Goal: Task Accomplishment & Management: Complete application form

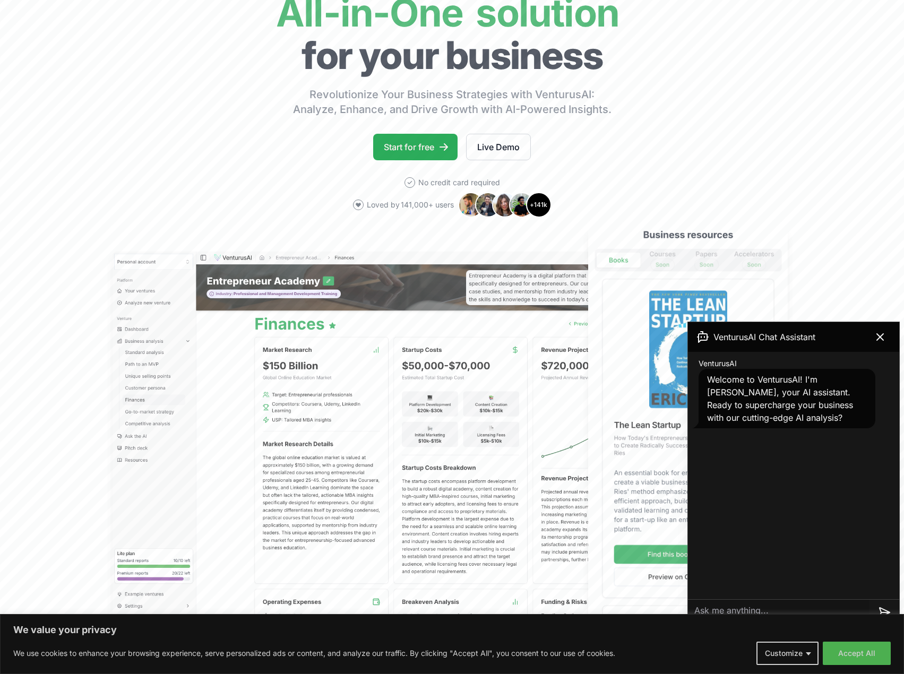
scroll to position [318, 0]
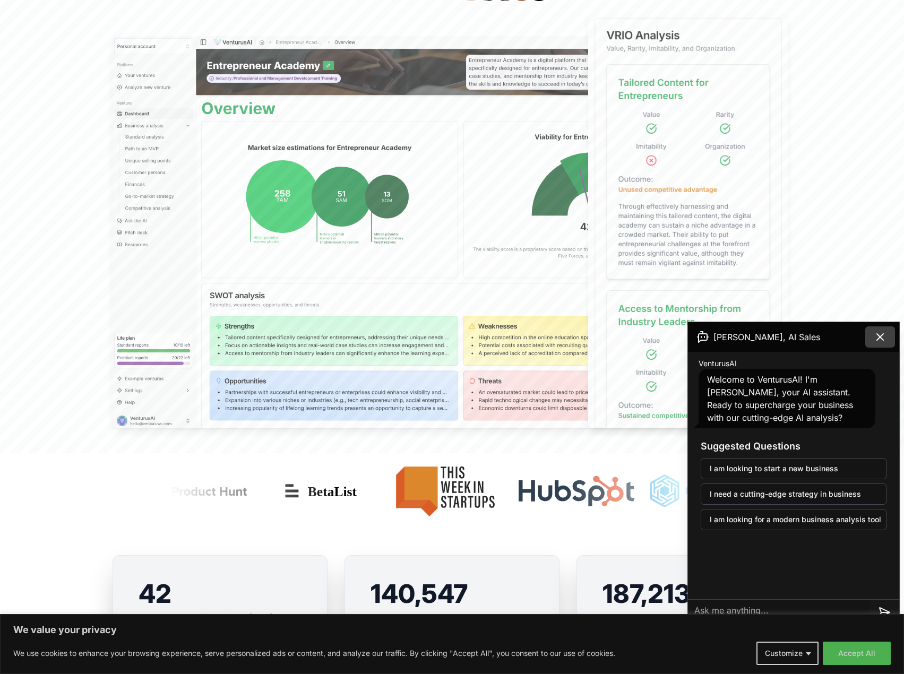
click at [881, 334] on icon at bounding box center [880, 337] width 13 height 13
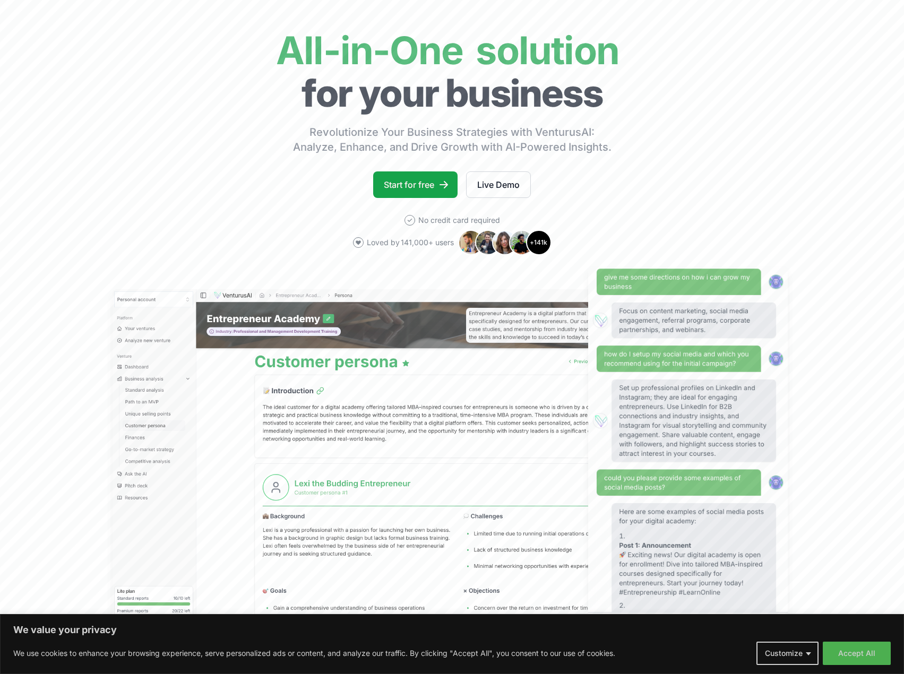
scroll to position [0, 0]
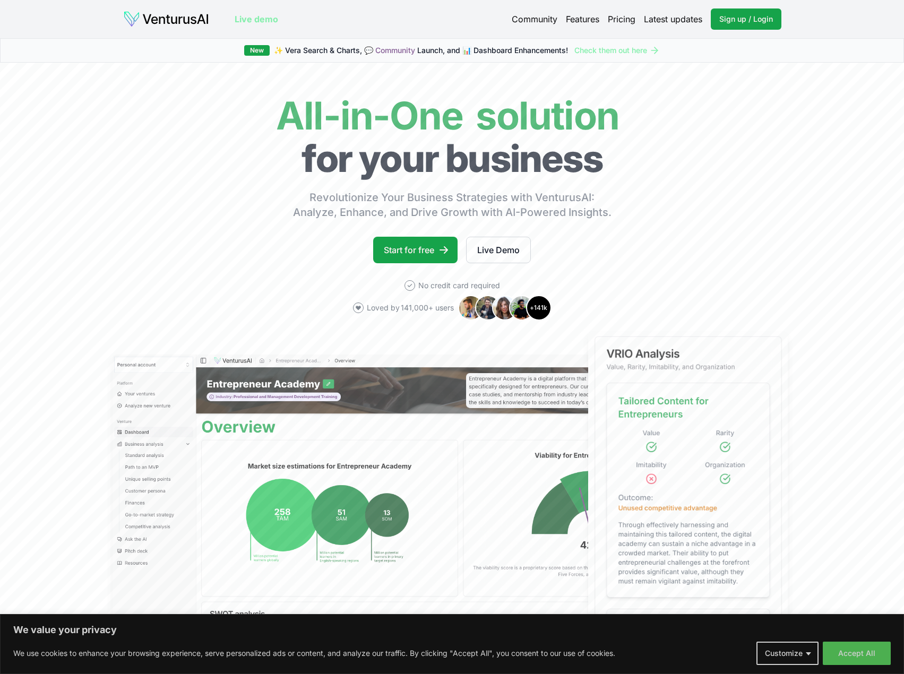
click at [178, 19] on img at bounding box center [166, 19] width 86 height 17
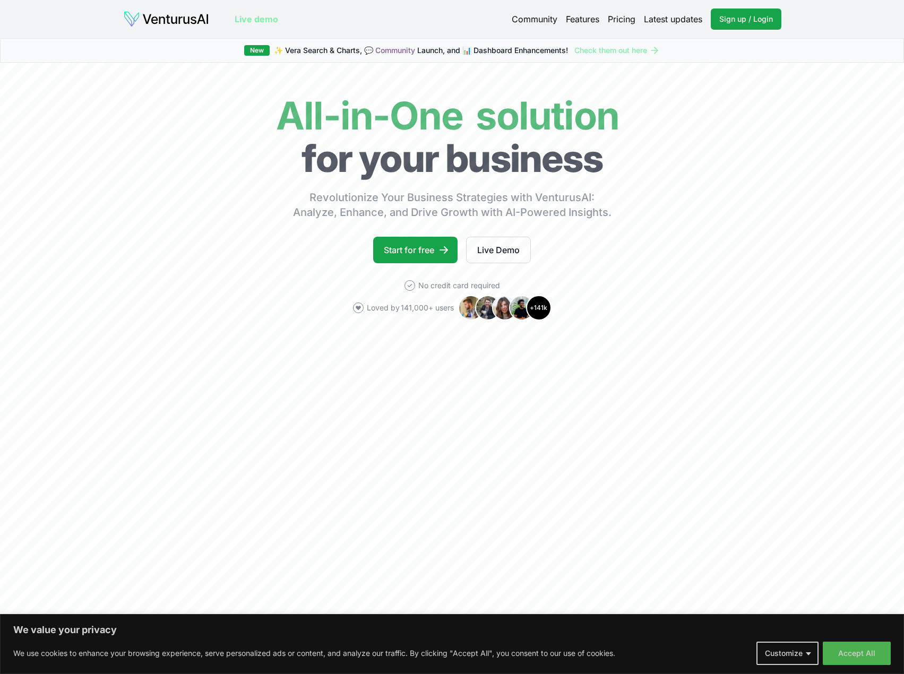
click at [578, 20] on link "Features" at bounding box center [582, 19] width 33 height 13
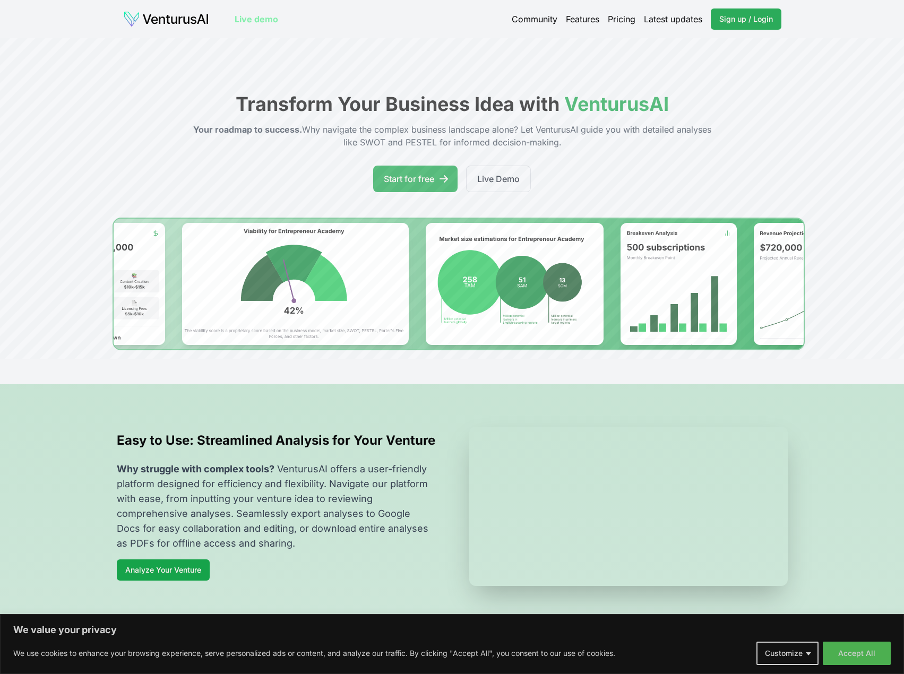
click at [756, 14] on span "Sign up / Login" at bounding box center [746, 19] width 54 height 11
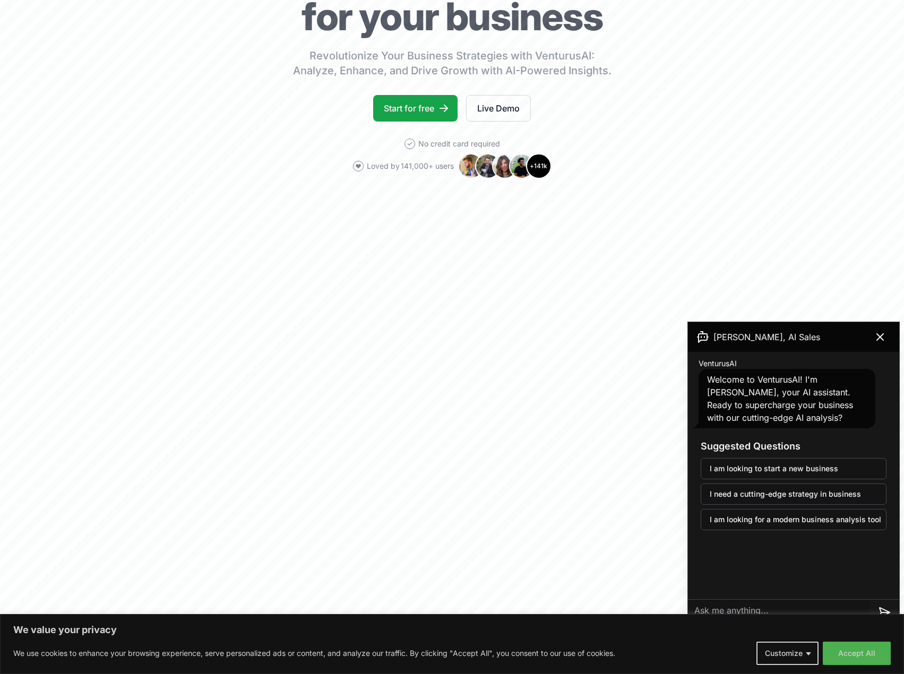
scroll to position [159, 0]
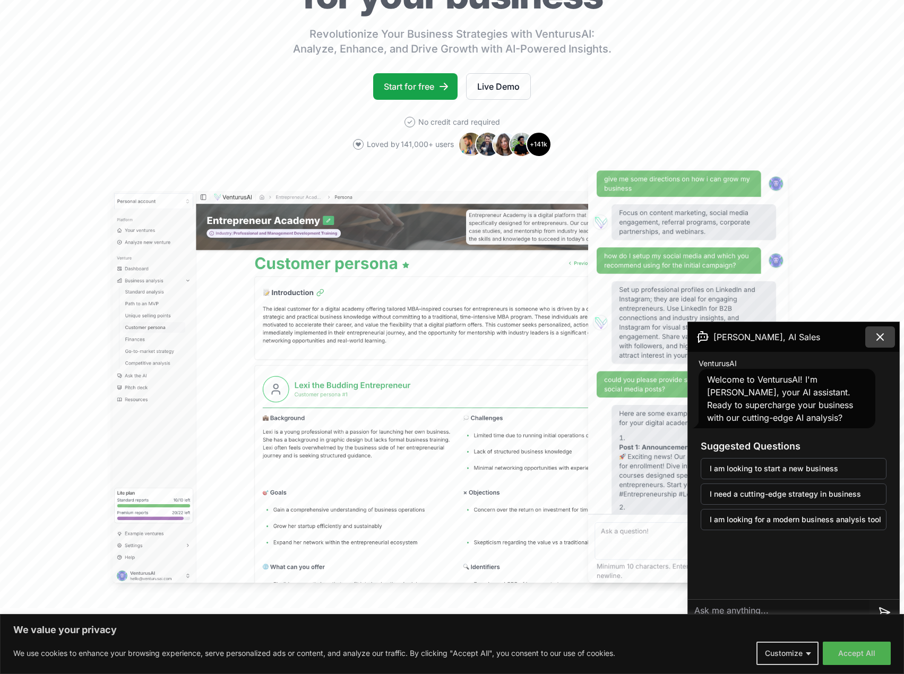
click at [879, 339] on icon at bounding box center [880, 337] width 13 height 13
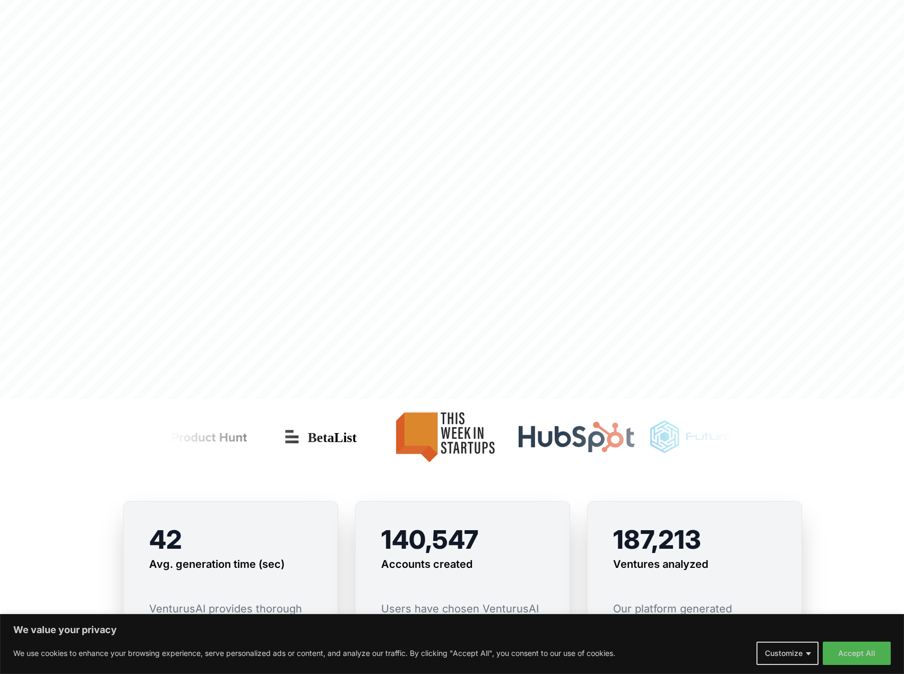
scroll to position [371, 0]
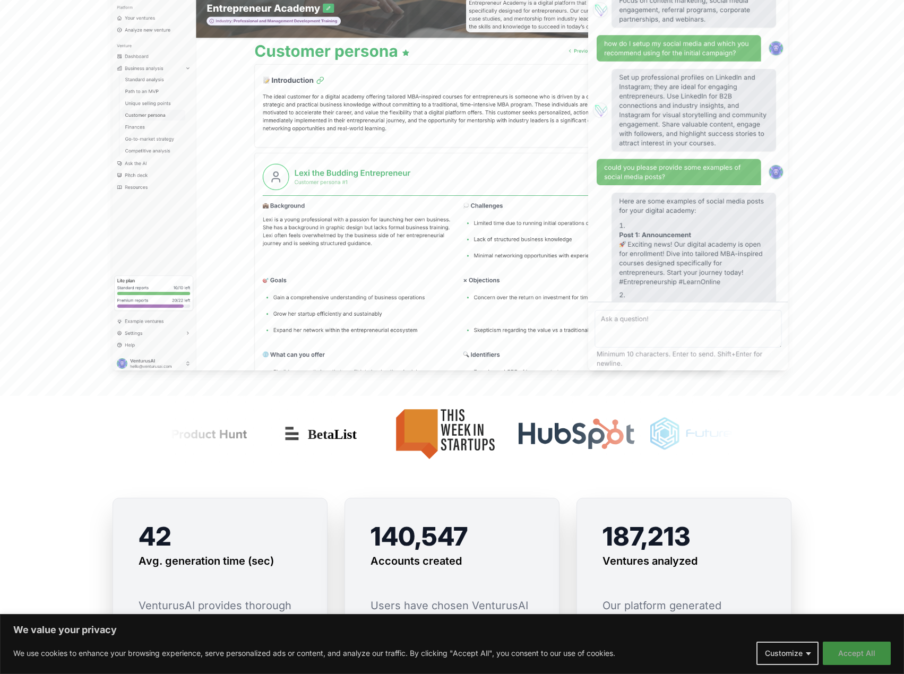
click at [833, 649] on button "Accept All" at bounding box center [857, 653] width 68 height 23
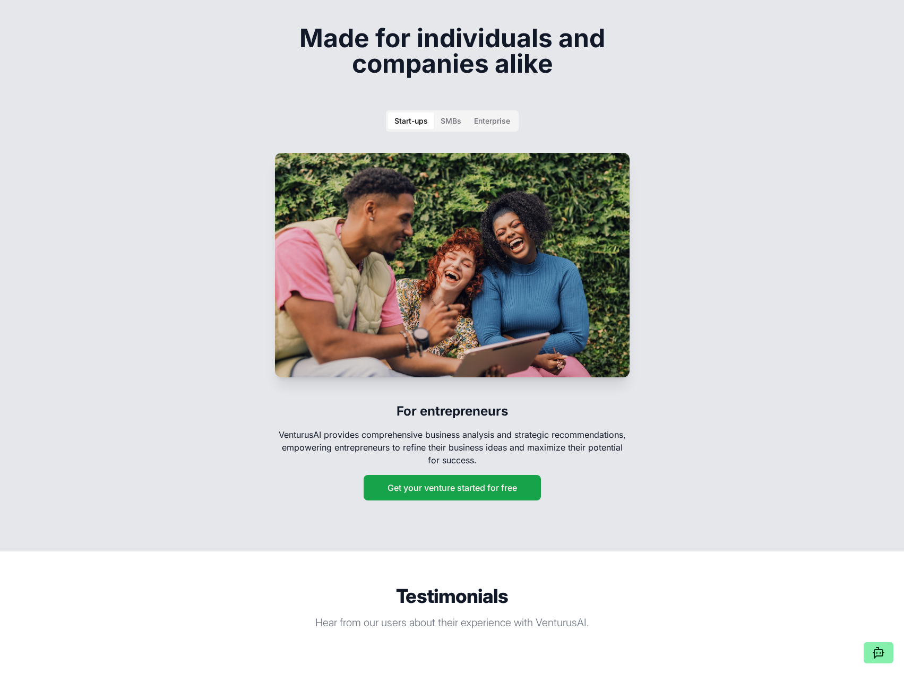
scroll to position [1698, 0]
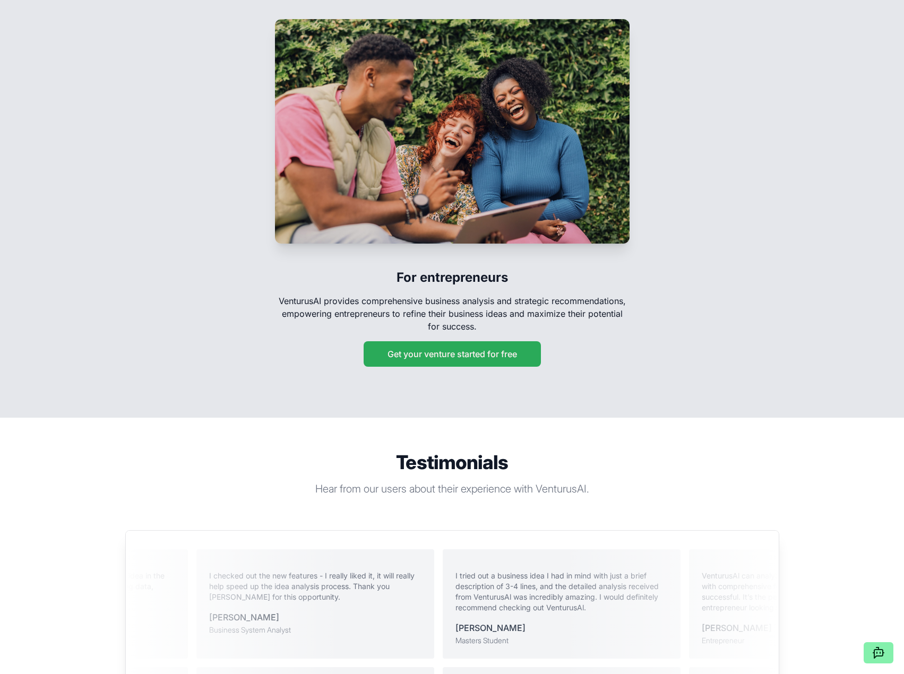
click at [436, 341] on button "Get your venture started for free" at bounding box center [452, 353] width 177 height 25
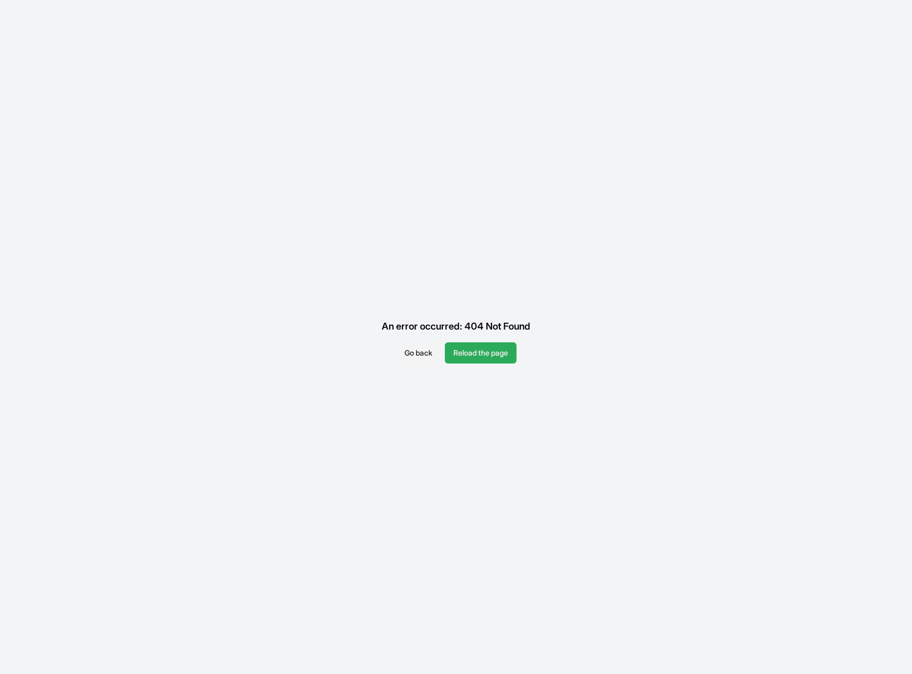
click at [468, 348] on button "Reload the page" at bounding box center [481, 352] width 72 height 21
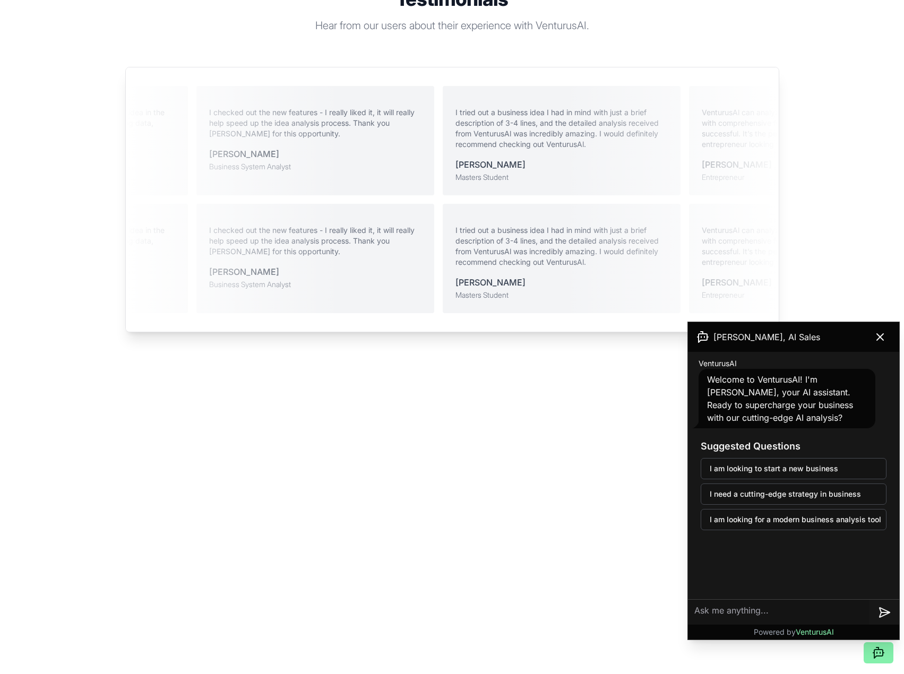
scroll to position [2284, 0]
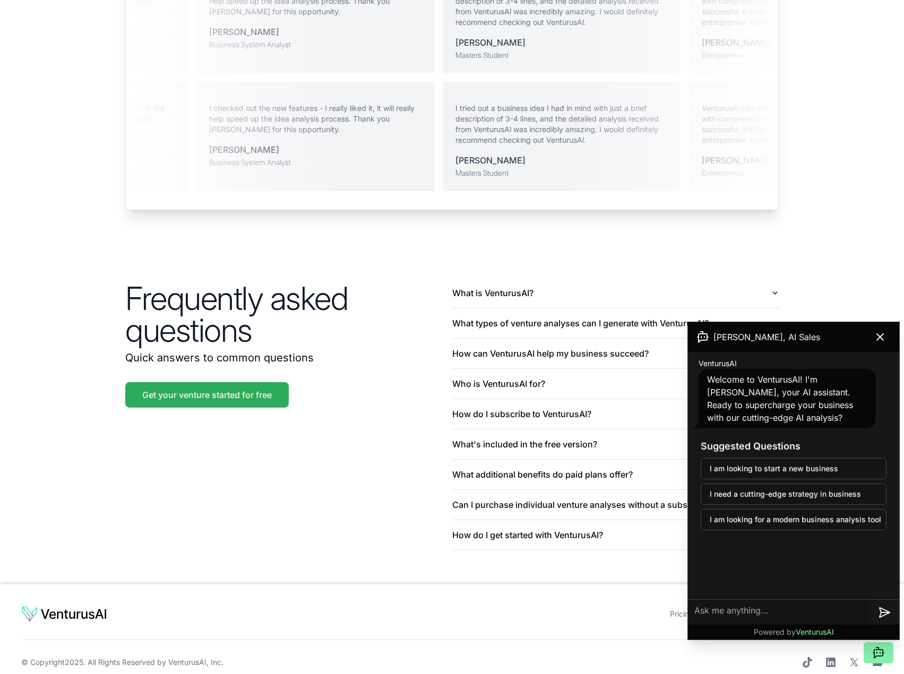
click at [259, 382] on link "Get your venture started for free" at bounding box center [206, 394] width 163 height 25
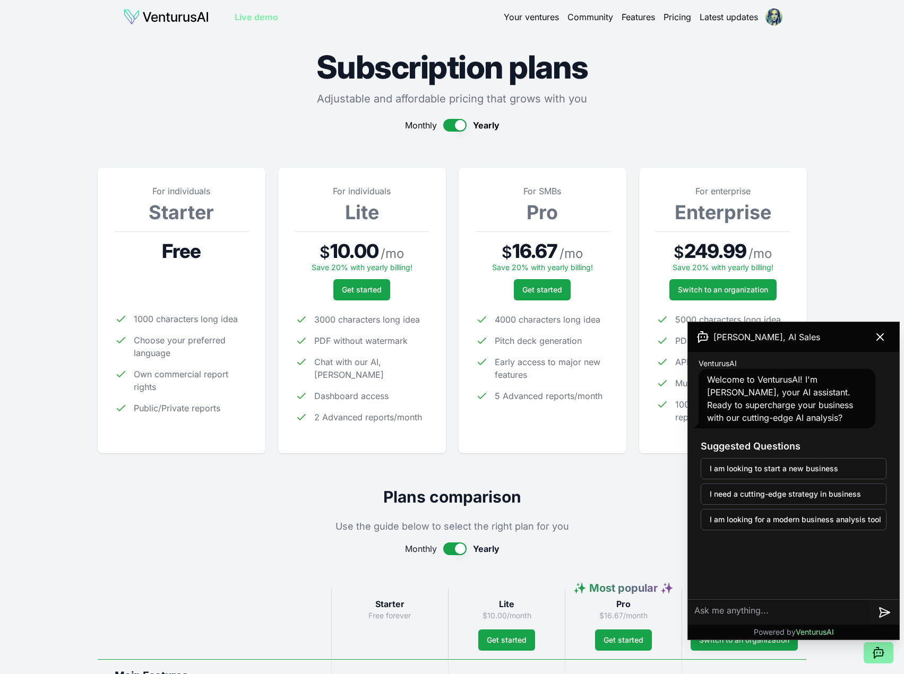
click at [187, 322] on span "1000 characters long idea" at bounding box center [186, 319] width 104 height 13
click at [876, 342] on icon at bounding box center [880, 337] width 13 height 13
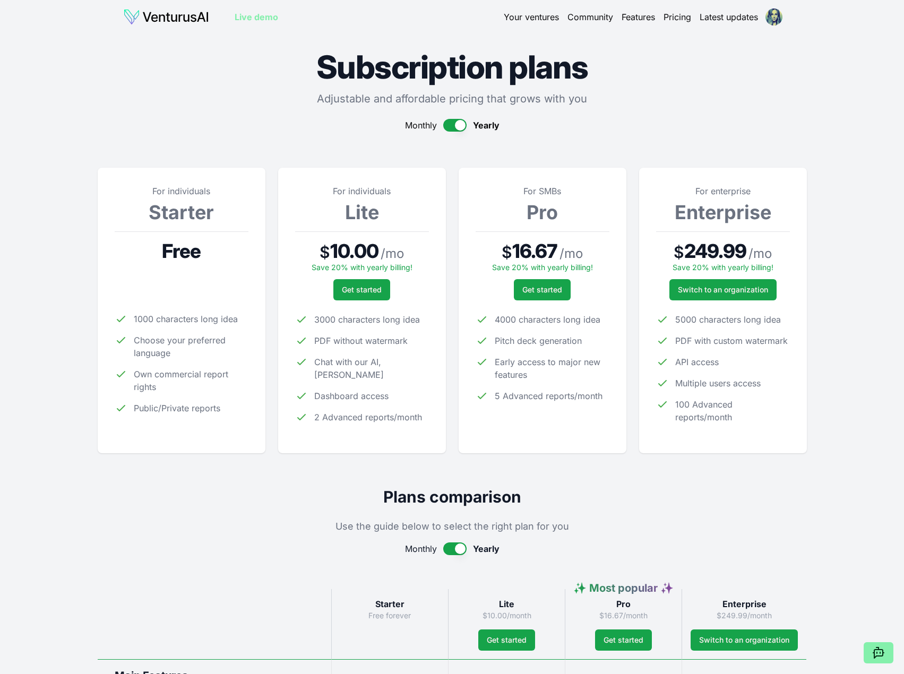
click at [257, 19] on link "Live demo" at bounding box center [257, 17] width 44 height 13
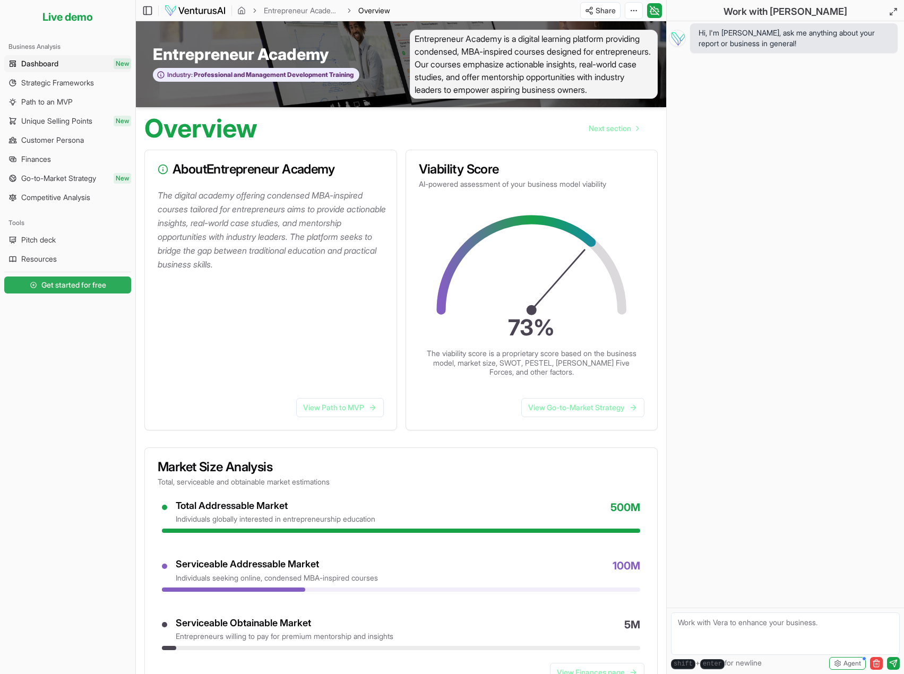
click at [38, 282] on link "Get started for free" at bounding box center [67, 284] width 127 height 21
click at [88, 60] on link "Dashboard New" at bounding box center [67, 63] width 127 height 17
click at [95, 76] on link "Strategic Frameworks" at bounding box center [67, 82] width 127 height 17
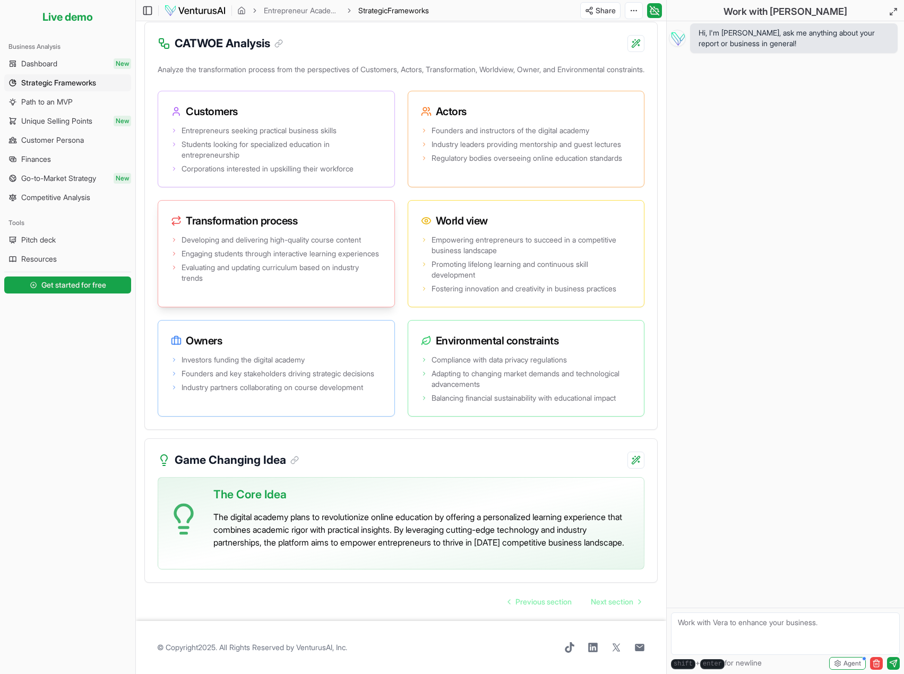
scroll to position [1900, 0]
click at [602, 599] on span "Next section" at bounding box center [612, 602] width 42 height 11
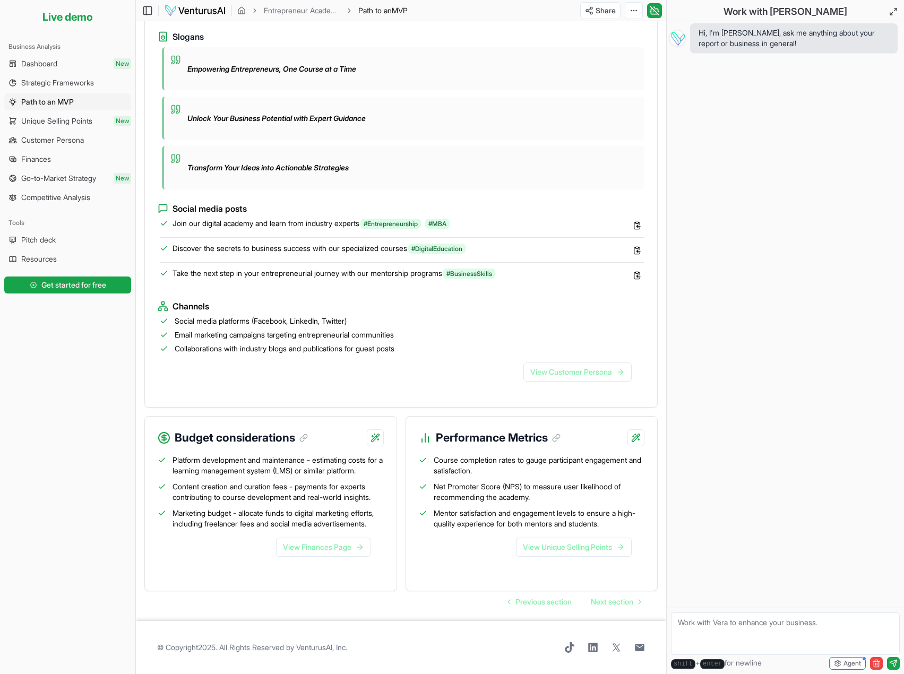
scroll to position [902, 0]
click at [630, 603] on span "Next section" at bounding box center [612, 602] width 42 height 11
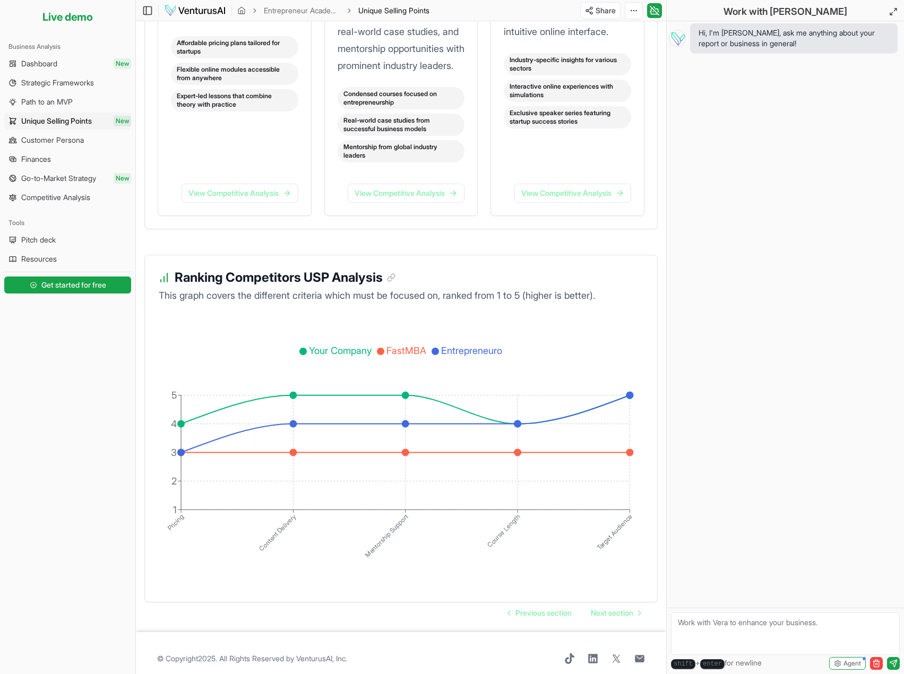
scroll to position [1718, 0]
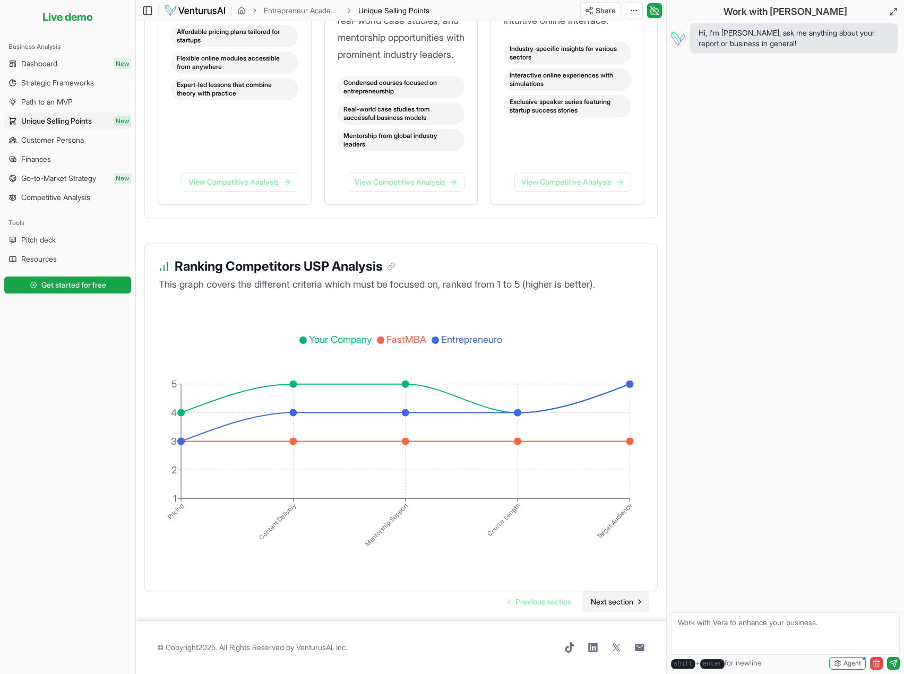
click at [621, 602] on span "Next section" at bounding box center [612, 602] width 42 height 11
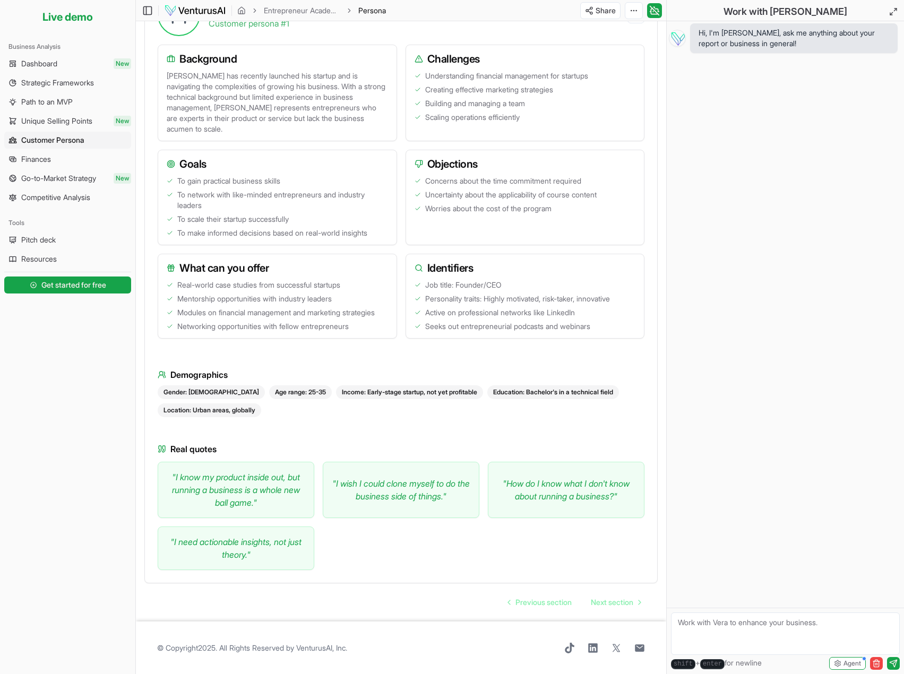
scroll to position [334, 0]
click at [633, 604] on span "Next section" at bounding box center [612, 602] width 42 height 11
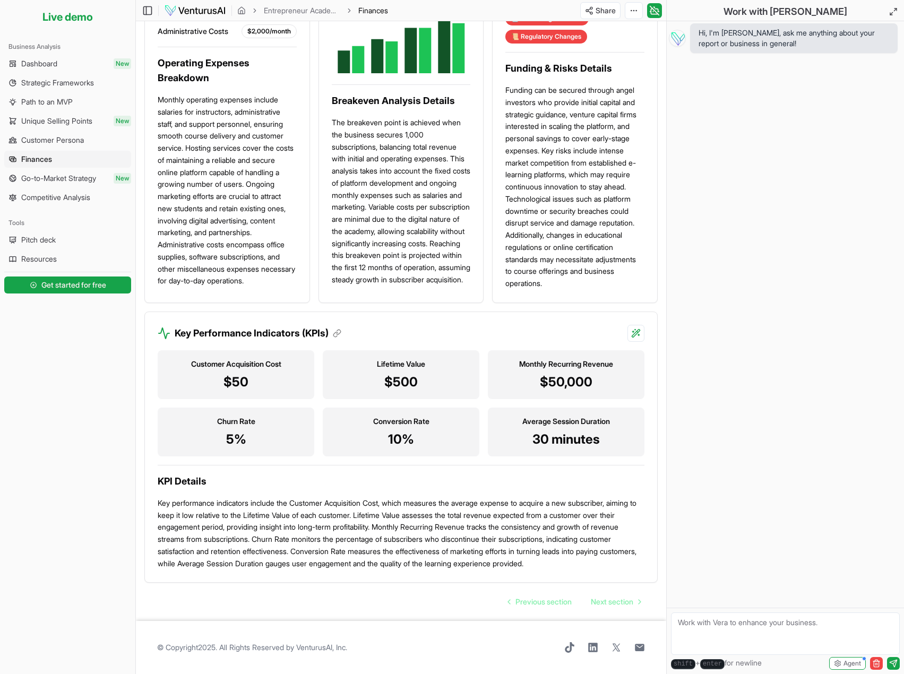
scroll to position [932, 0]
click at [608, 602] on span "Next section" at bounding box center [612, 602] width 42 height 11
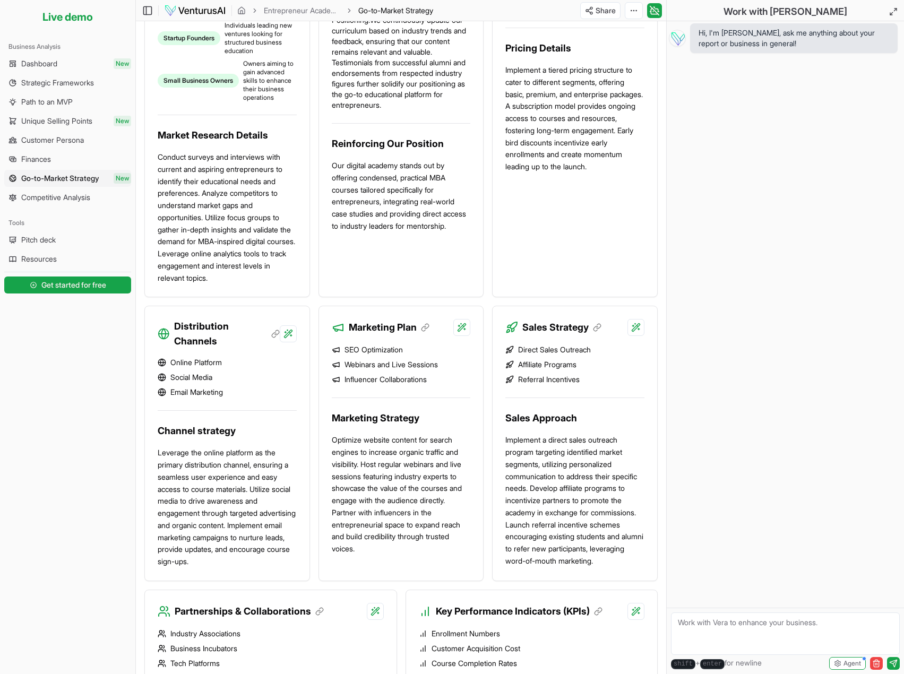
scroll to position [884, 0]
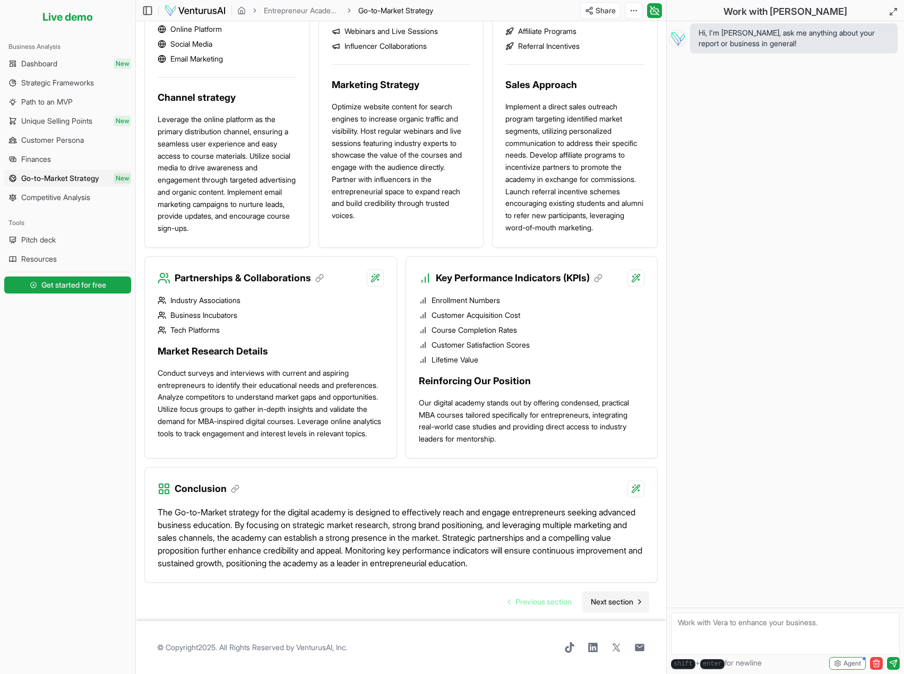
click at [617, 601] on span "Next section" at bounding box center [612, 602] width 42 height 11
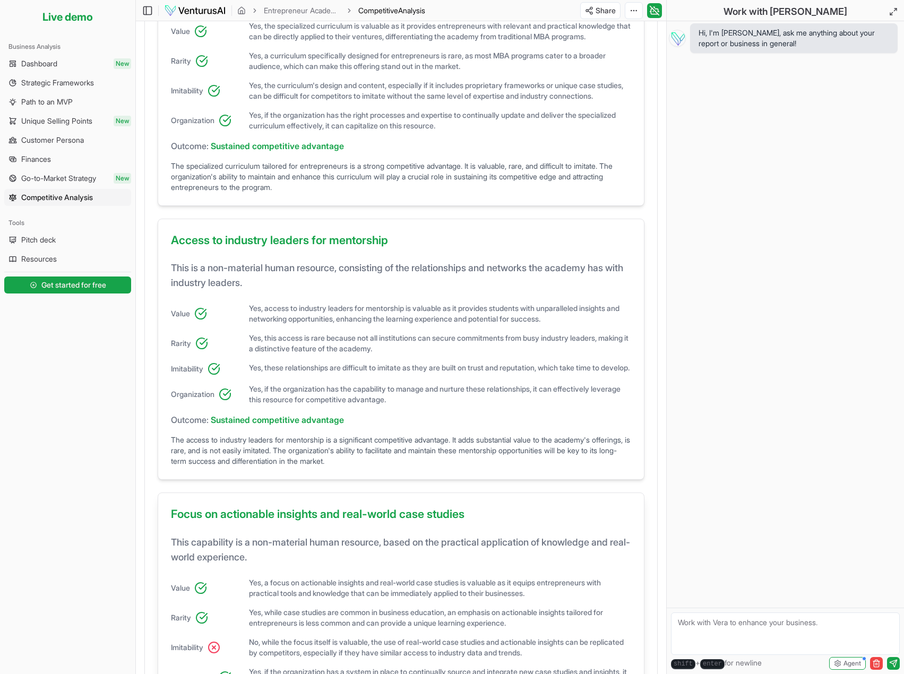
scroll to position [636, 0]
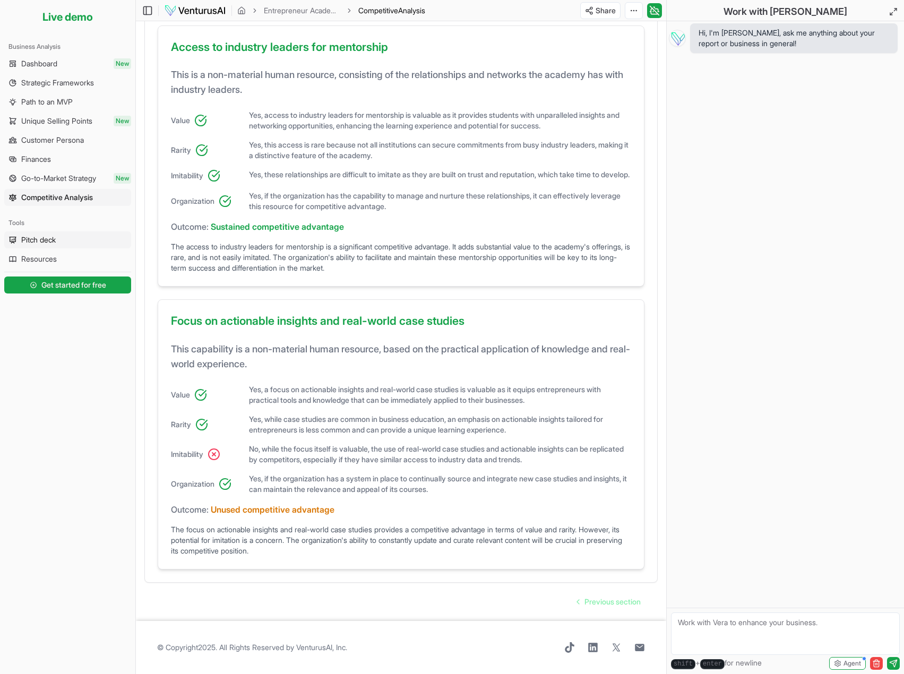
click at [59, 245] on link "Pitch deck" at bounding box center [67, 239] width 127 height 17
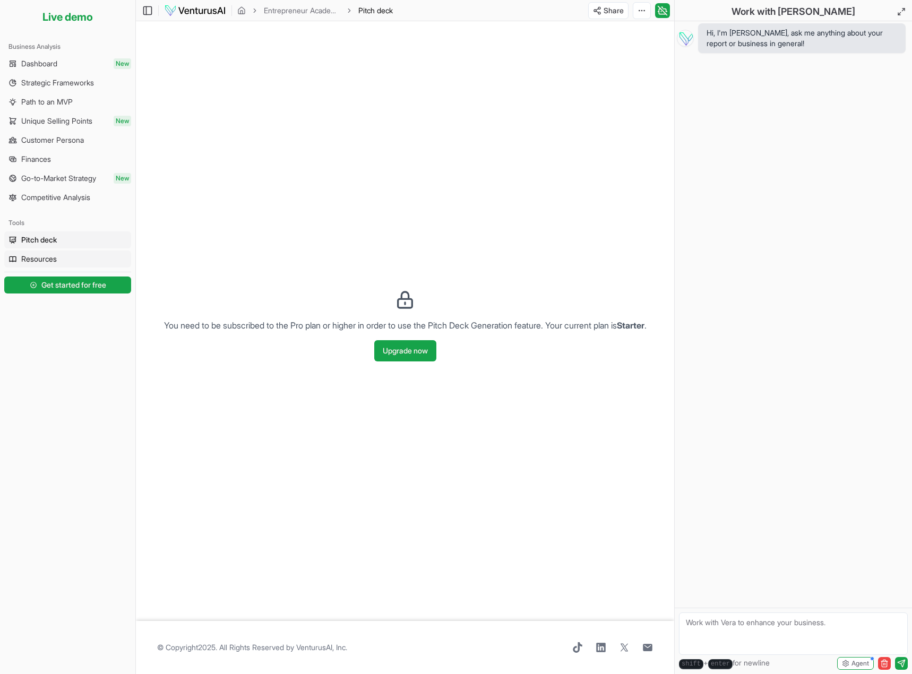
click at [57, 264] on span "Resources" at bounding box center [39, 259] width 36 height 11
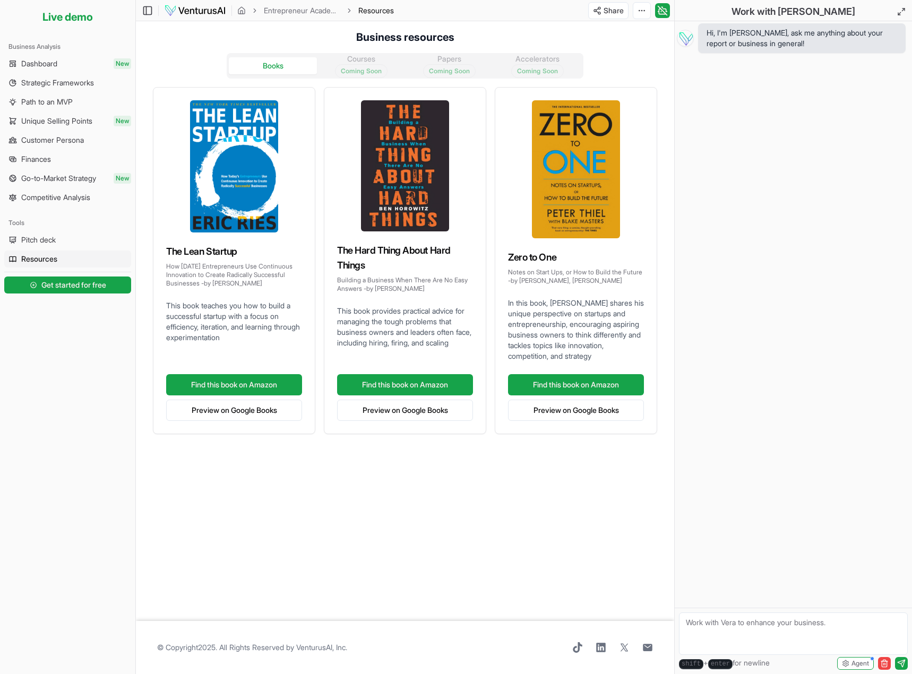
click at [59, 53] on div "Business Analysis" at bounding box center [67, 46] width 127 height 17
click at [57, 61] on span "Dashboard" at bounding box center [39, 63] width 36 height 11
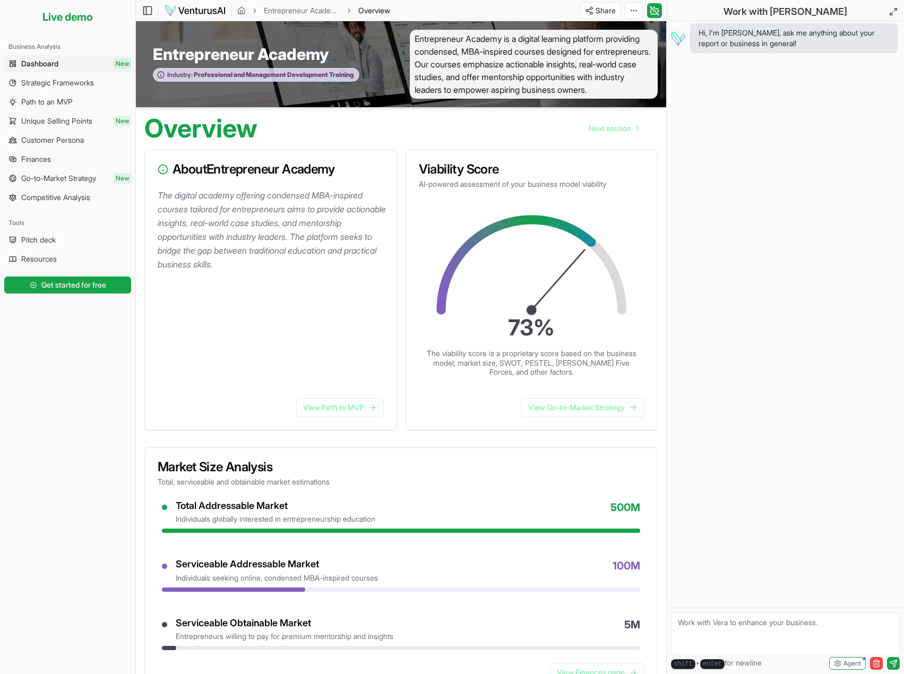
click at [215, 71] on span "Professional and Management Development Training" at bounding box center [273, 75] width 161 height 8
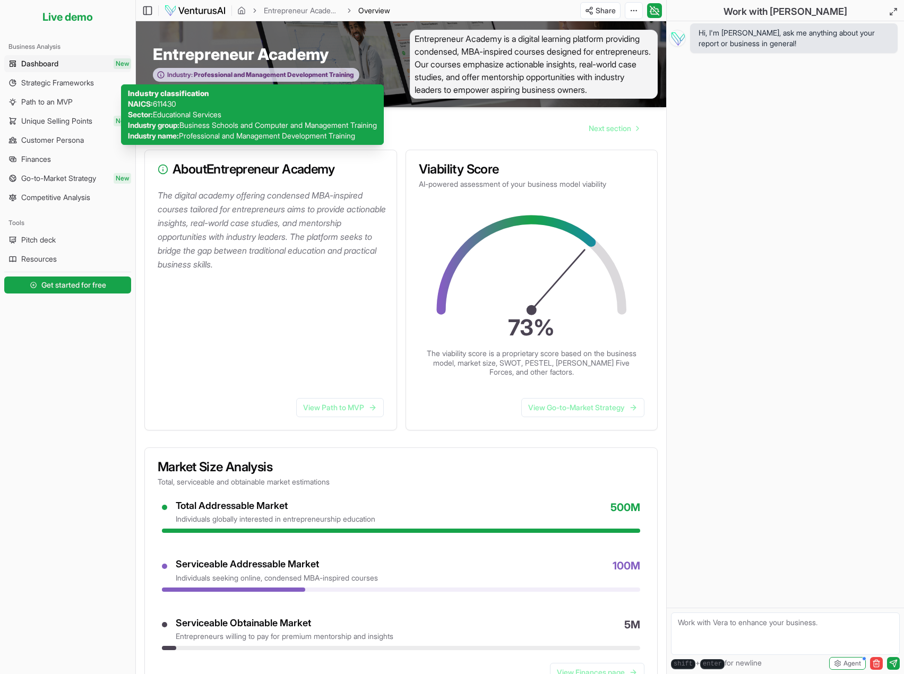
click at [215, 71] on span "Professional and Management Development Training" at bounding box center [273, 75] width 161 height 8
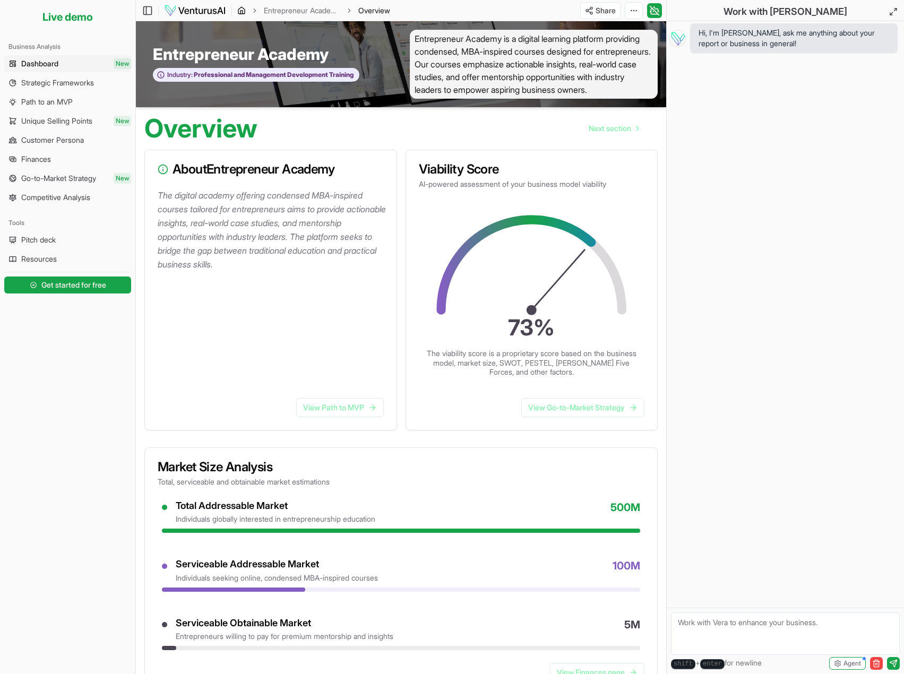
click at [238, 10] on icon "breadcrumb" at bounding box center [241, 10] width 6 height 7
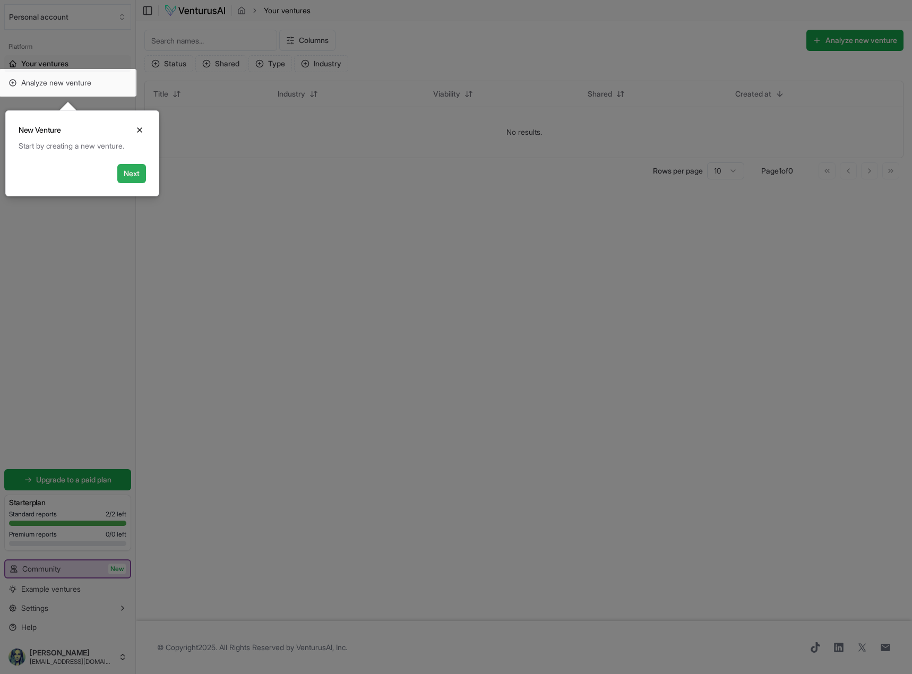
click at [127, 170] on button "Next" at bounding box center [131, 173] width 29 height 19
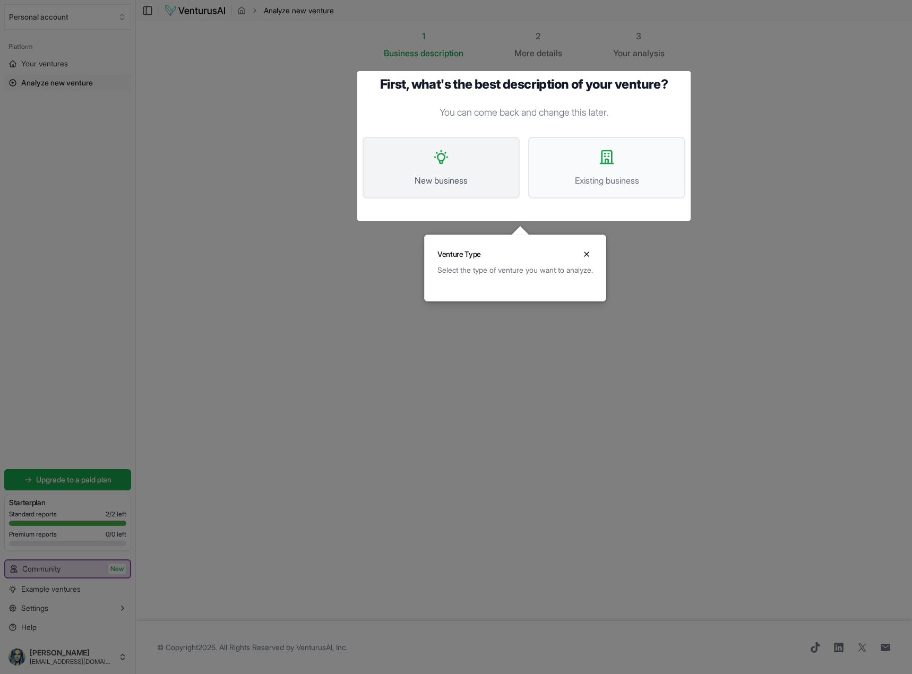
click at [443, 170] on button "New business" at bounding box center [440, 168] width 157 height 62
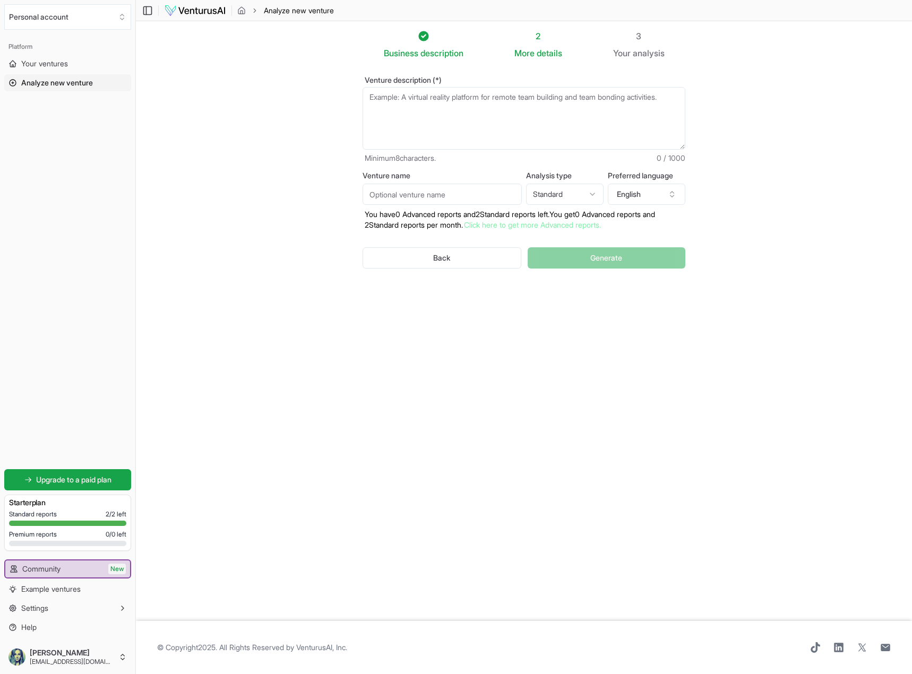
click at [440, 120] on body "Personal account Platform Your ventures Analyze new venture Get started for fre…" at bounding box center [456, 337] width 912 height 674
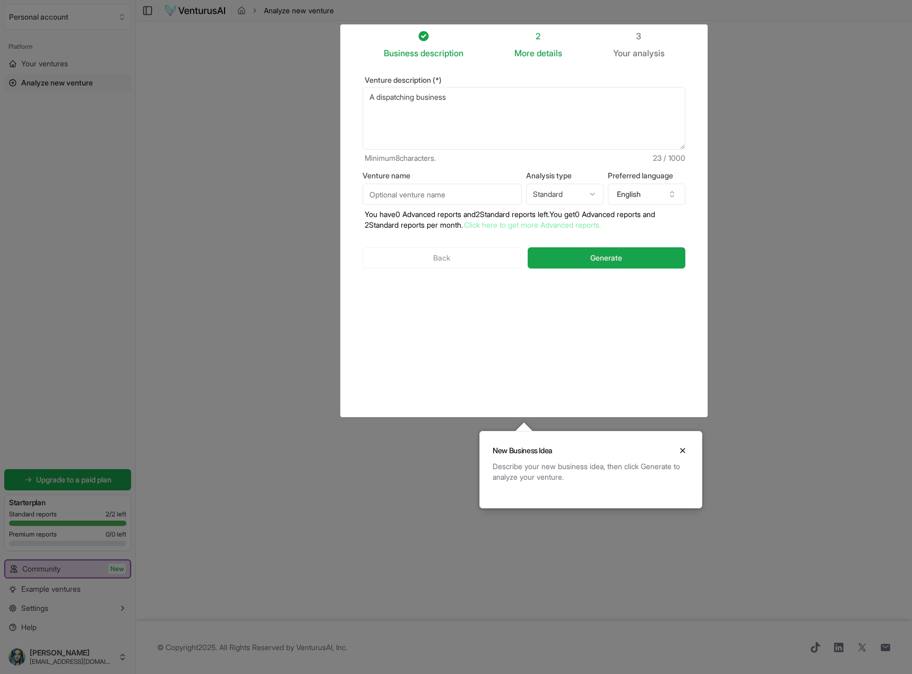
type textarea "A dispatching business"
